Goal: Transaction & Acquisition: Download file/media

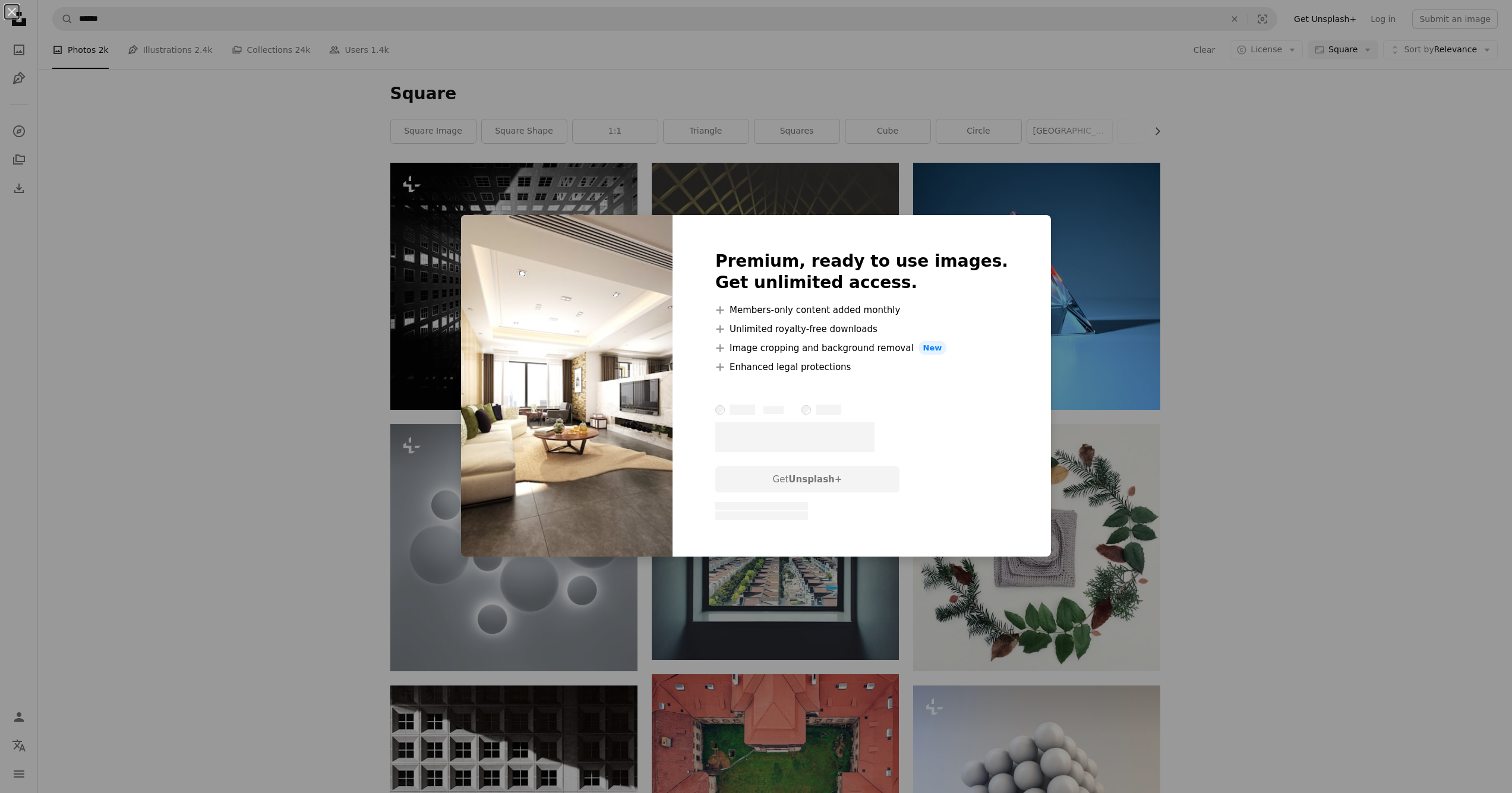
scroll to position [14740, 0]
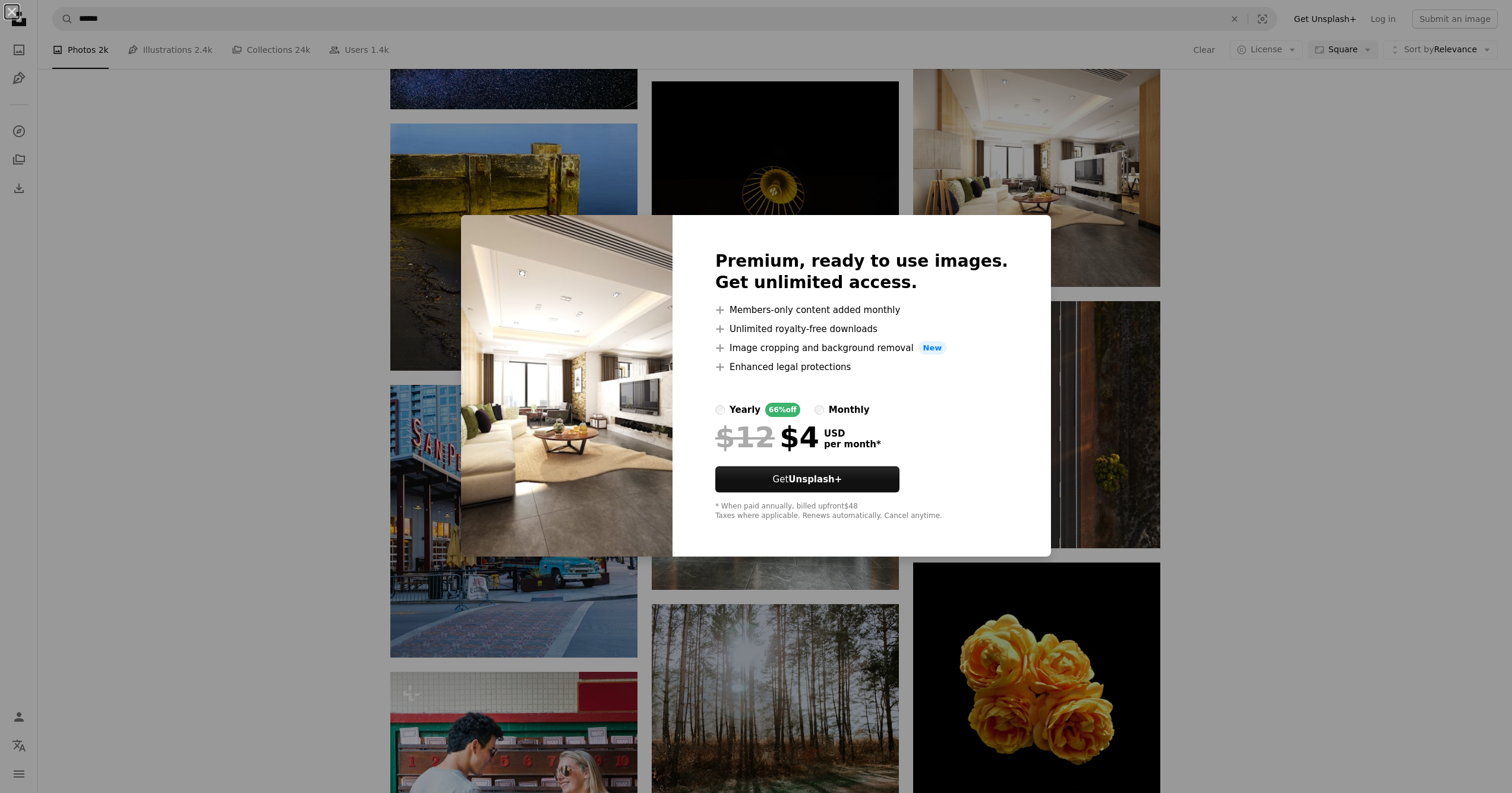
click at [1024, 185] on div "An X shape Premium, ready to use images. Get unlimited access. A plus sign Memb…" at bounding box center [756, 396] width 1512 height 793
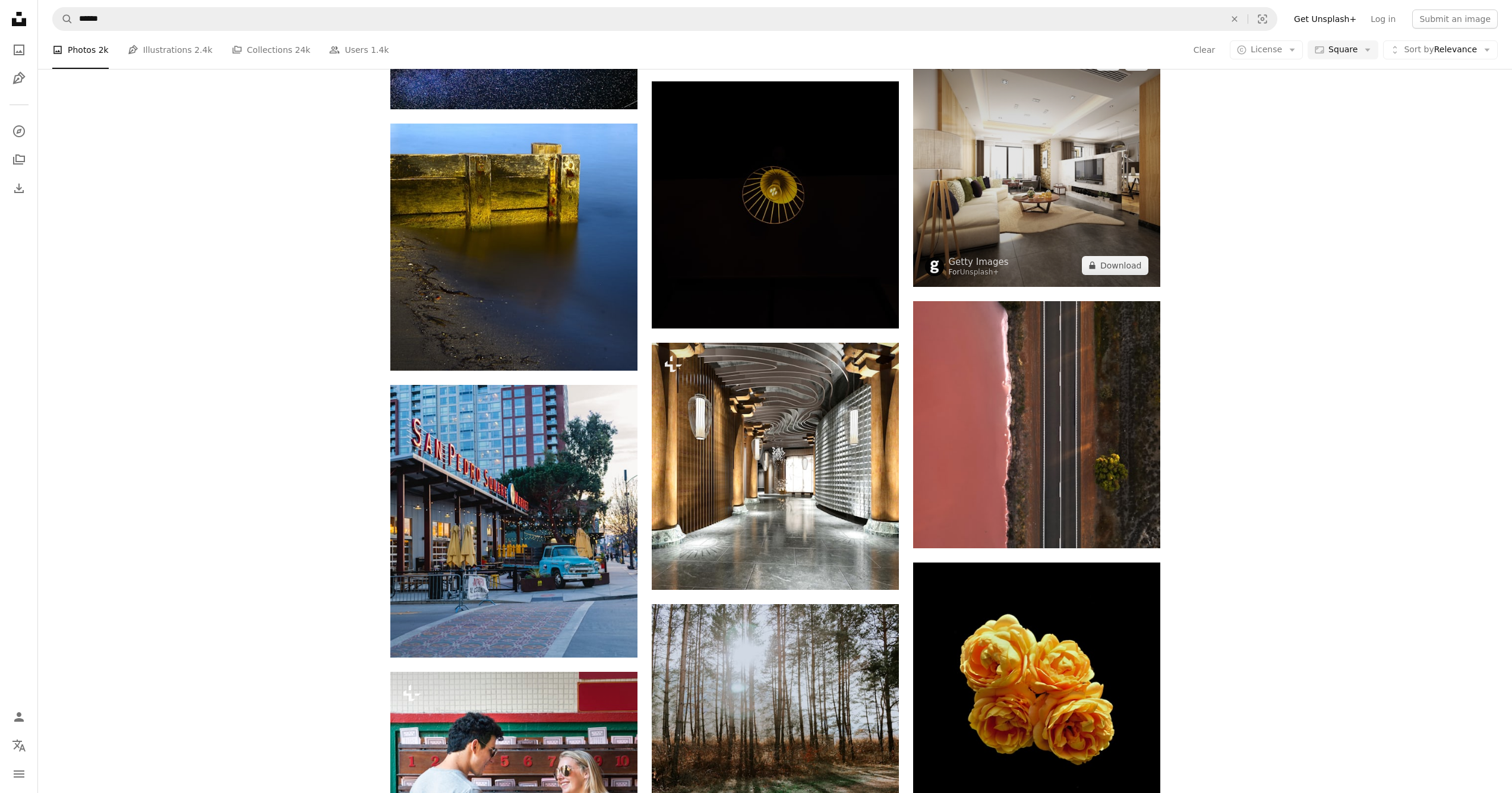
click at [1024, 167] on img at bounding box center [1037, 164] width 247 height 247
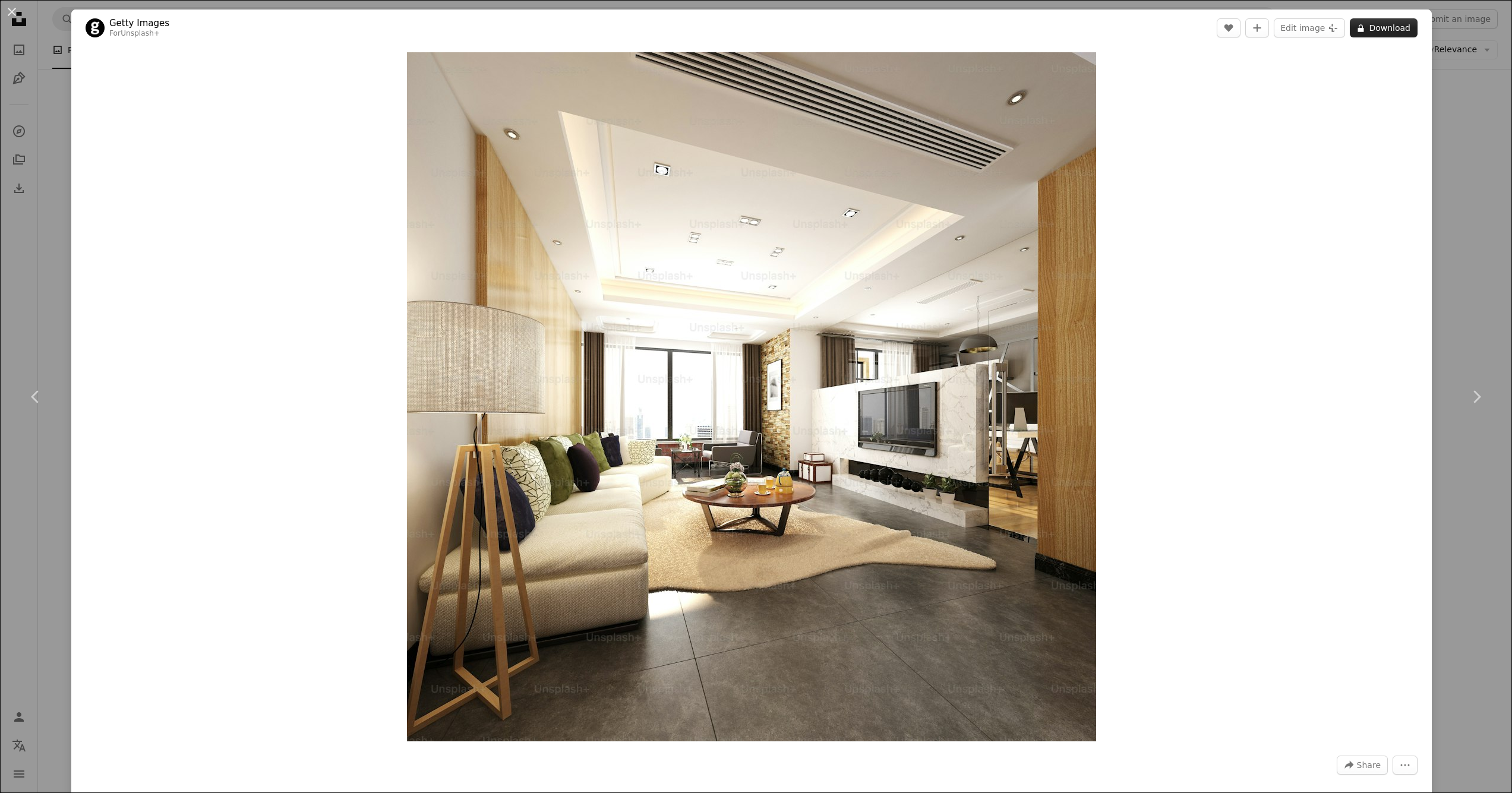
click at [1389, 26] on button "A lock Download" at bounding box center [1384, 28] width 68 height 19
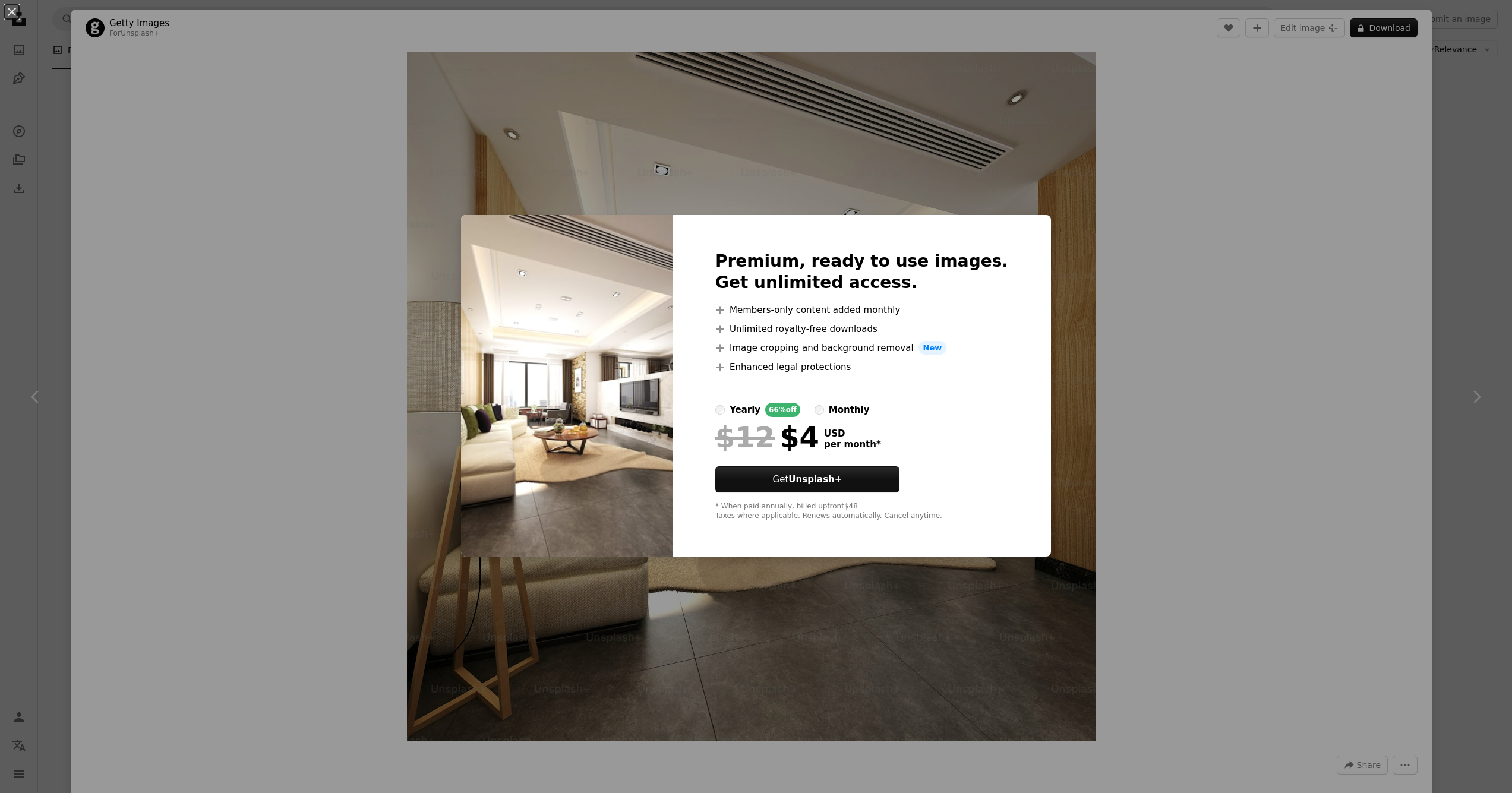
click at [1422, 311] on div "An X shape Premium, ready to use images. Get unlimited access. A plus sign Memb…" at bounding box center [756, 396] width 1512 height 793
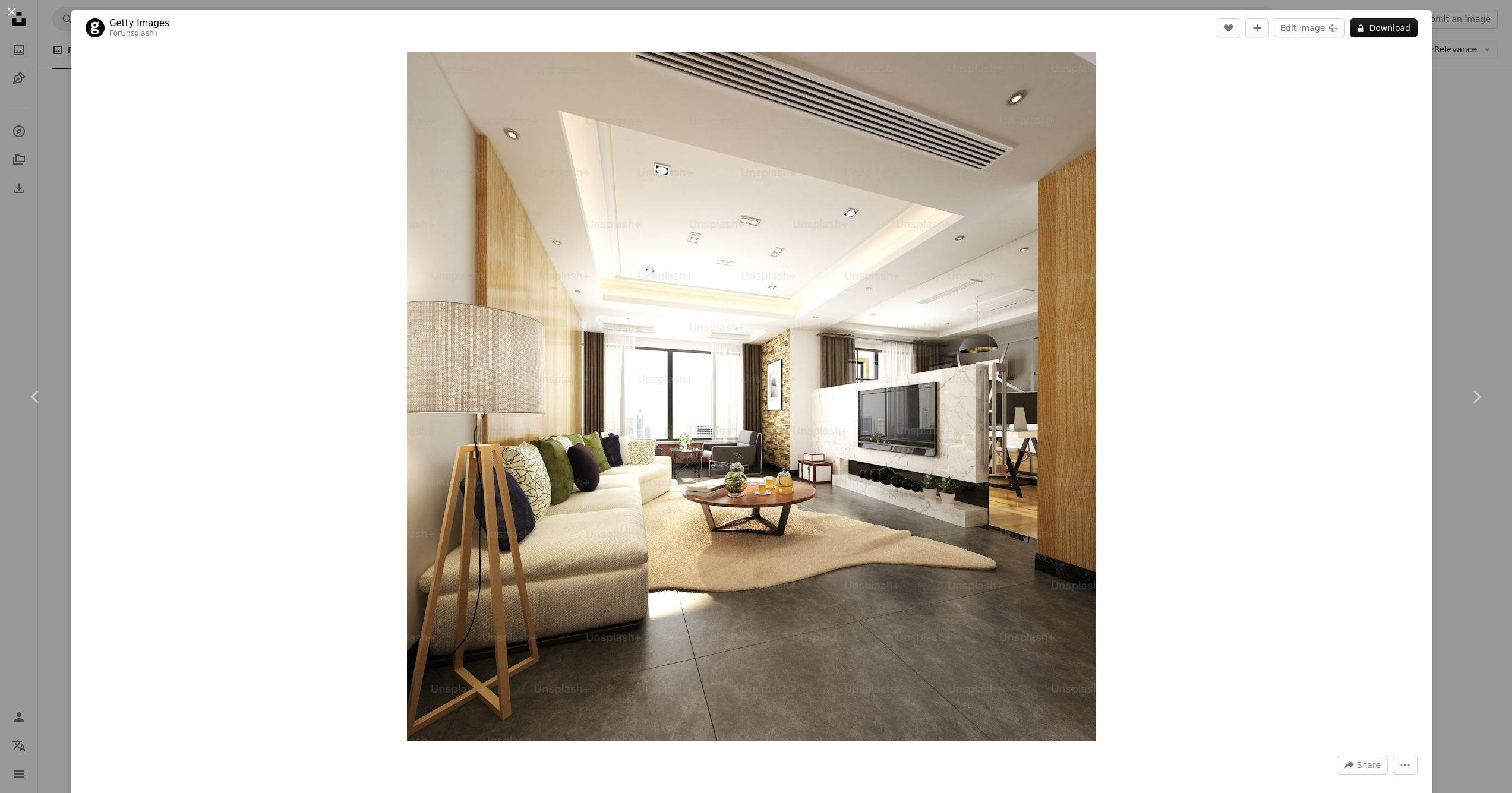
click at [1220, 476] on div "Zoom in" at bounding box center [751, 396] width 1361 height 701
